Goal: Information Seeking & Learning: Learn about a topic

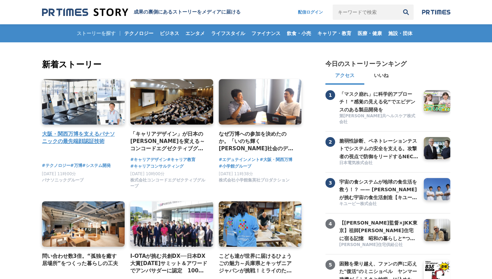
click at [83, 136] on h4 "大阪・関西万博を支えるパナソニックの最先端顔認証技術" at bounding box center [80, 137] width 77 height 15
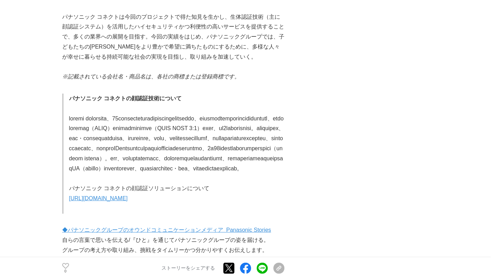
scroll to position [2535, 0]
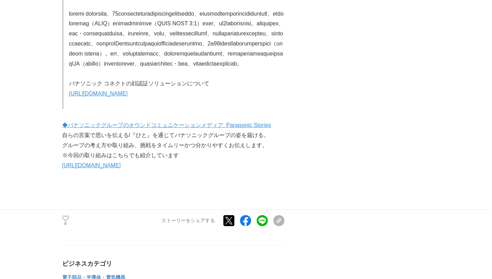
click at [128, 97] on link "[URL][DOMAIN_NAME]" at bounding box center [98, 94] width 59 height 6
click at [165, 128] on link "◆パナソニックグループのオウンドコミュニケーションメディア Panasonic Stories" at bounding box center [166, 125] width 209 height 6
click at [167, 171] on p "[URL][DOMAIN_NAME]" at bounding box center [173, 166] width 222 height 10
click at [121, 168] on link "[URL][DOMAIN_NAME]" at bounding box center [91, 166] width 59 height 6
